Goal: Information Seeking & Learning: Find specific fact

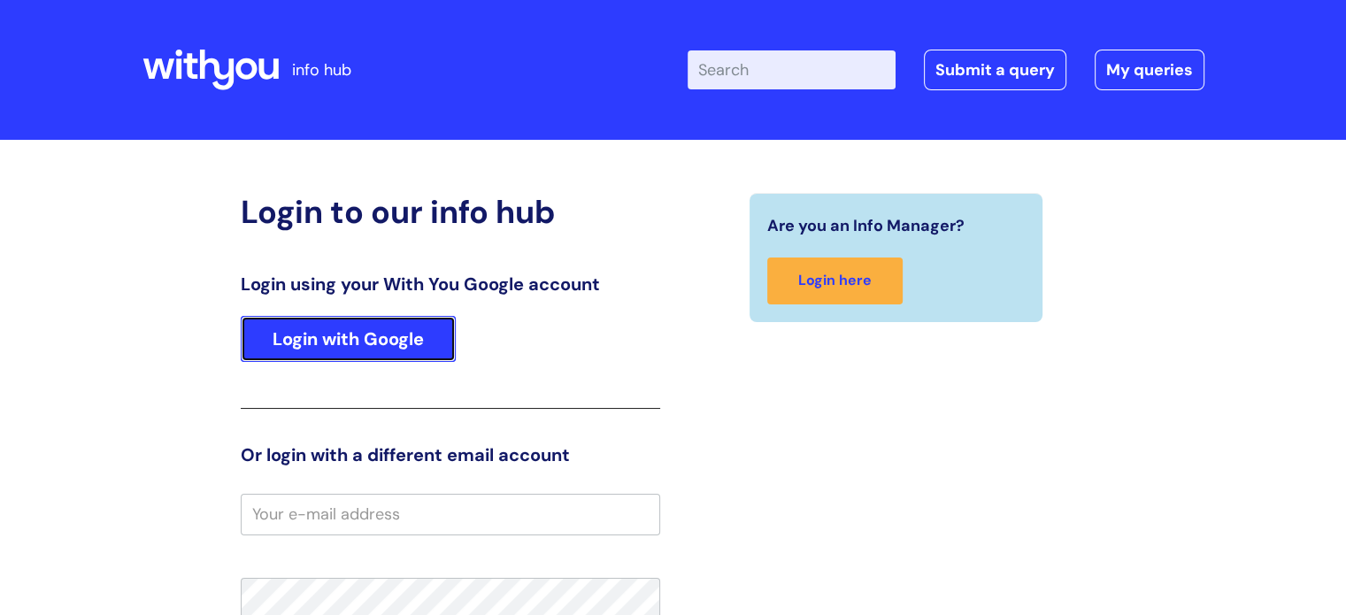
click at [350, 334] on link "Login with Google" at bounding box center [348, 339] width 215 height 46
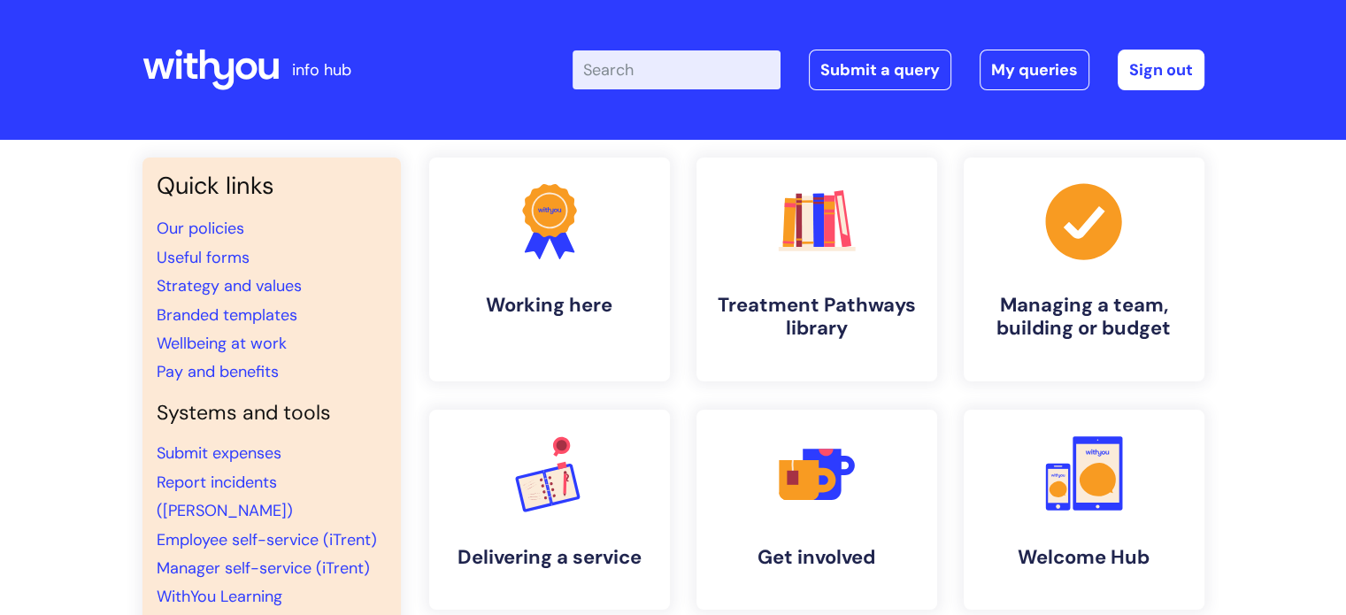
click at [717, 68] on input "Enter your search term here..." at bounding box center [676, 69] width 208 height 39
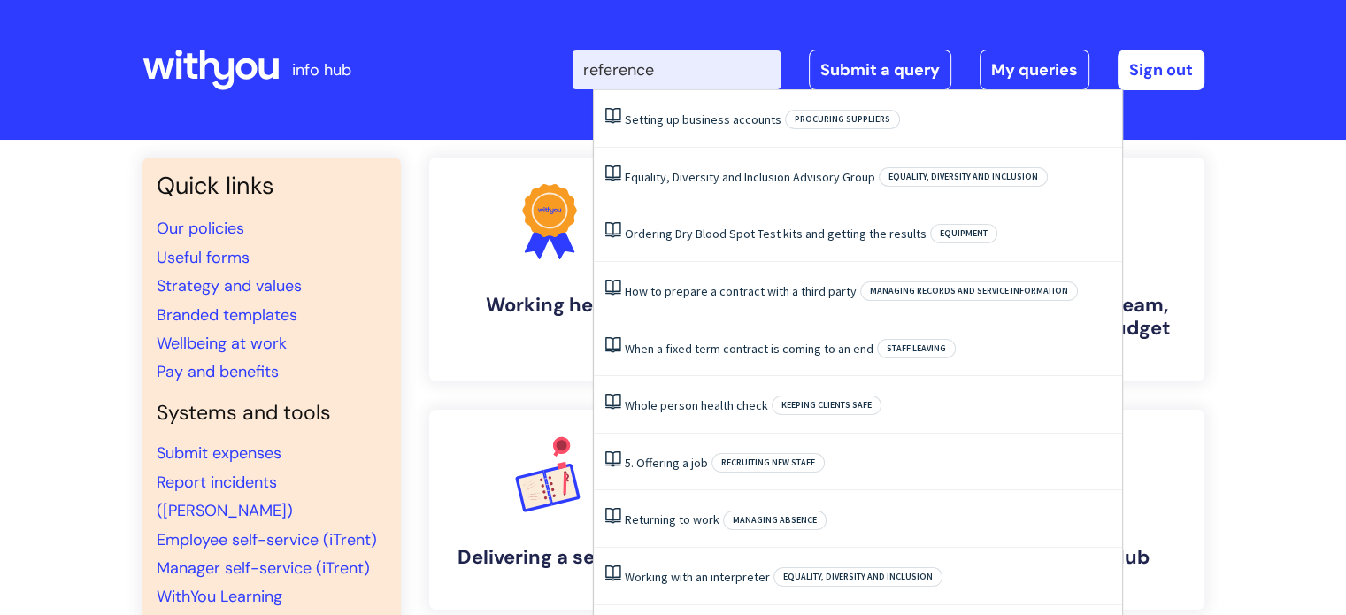
type input "references"
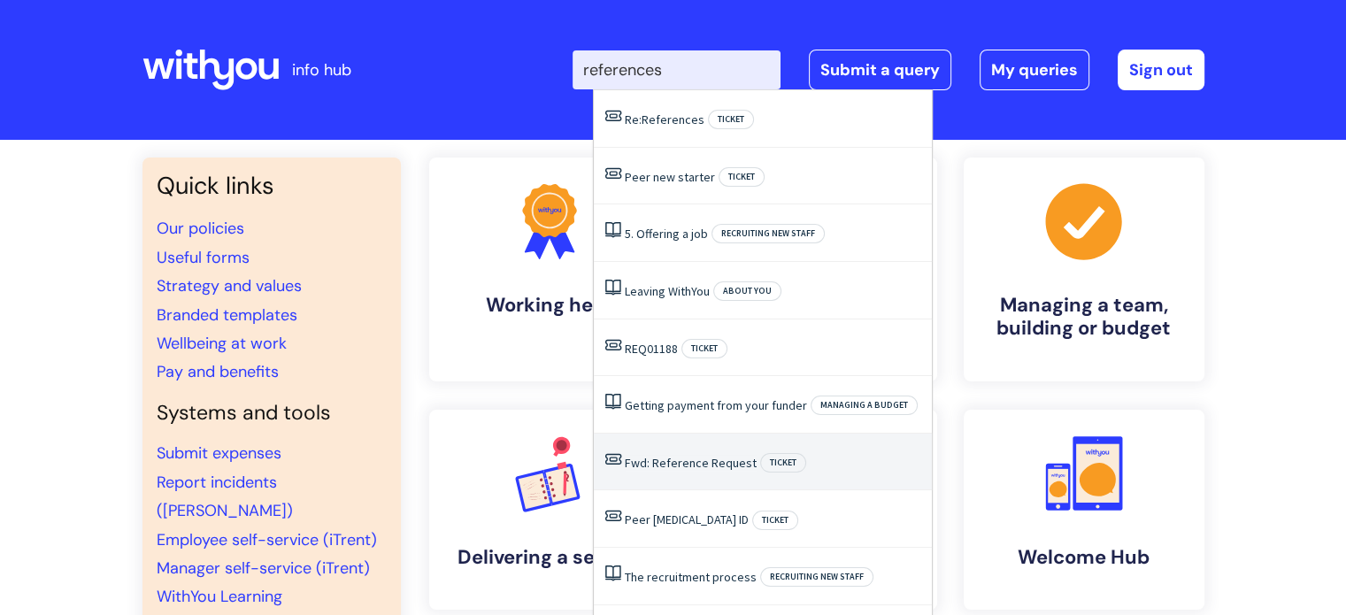
click at [680, 455] on link "Fwd: Reference Request" at bounding box center [691, 463] width 132 height 16
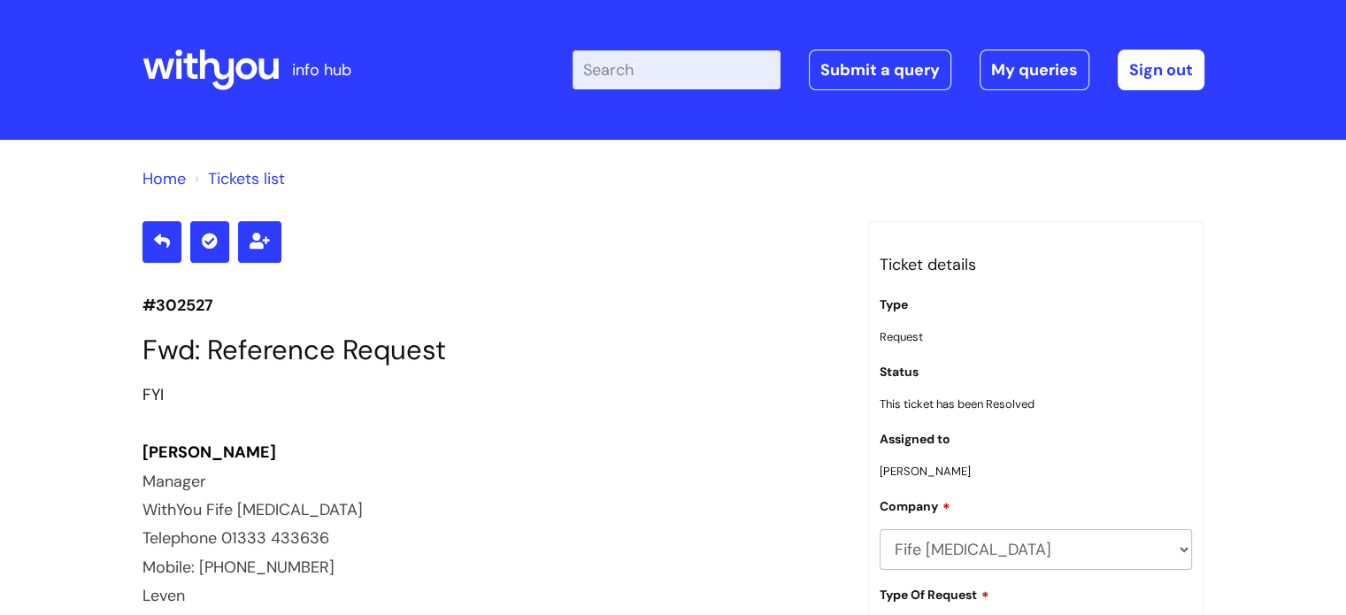
click at [696, 68] on input "Enter your search term here..." at bounding box center [676, 69] width 208 height 39
